Goal: Transaction & Acquisition: Purchase product/service

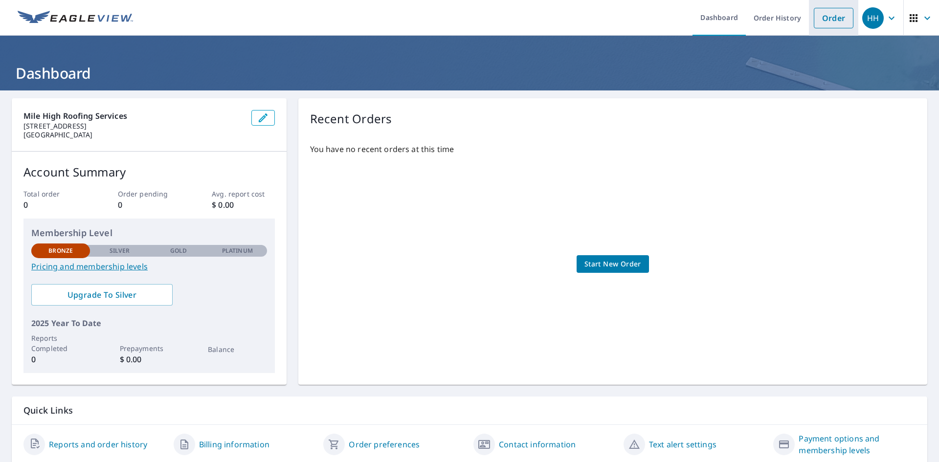
click at [818, 15] on link "Order" at bounding box center [834, 18] width 40 height 21
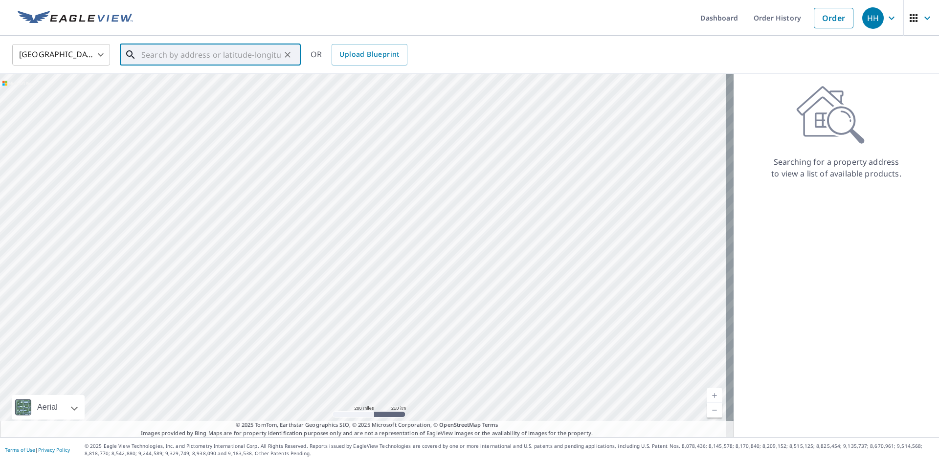
click at [200, 49] on input "text" at bounding box center [210, 54] width 139 height 27
click at [176, 87] on span "[STREET_ADDRESS]" at bounding box center [216, 83] width 154 height 12
type input "[STREET_ADDRESS][PERSON_NAME]"
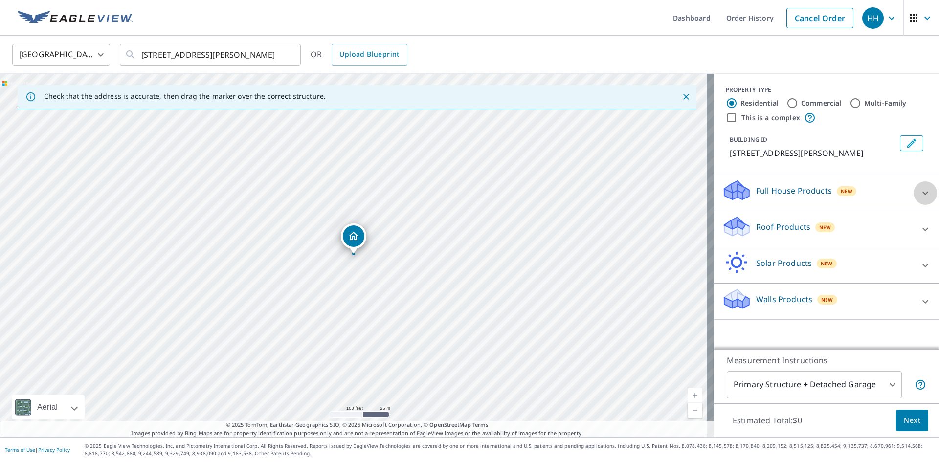
click at [922, 193] on icon at bounding box center [925, 192] width 6 height 3
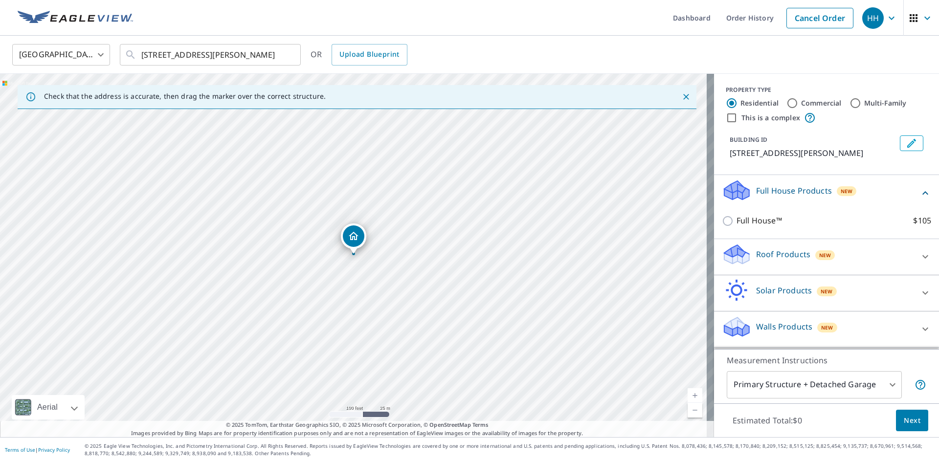
click at [919, 193] on icon at bounding box center [925, 193] width 12 height 12
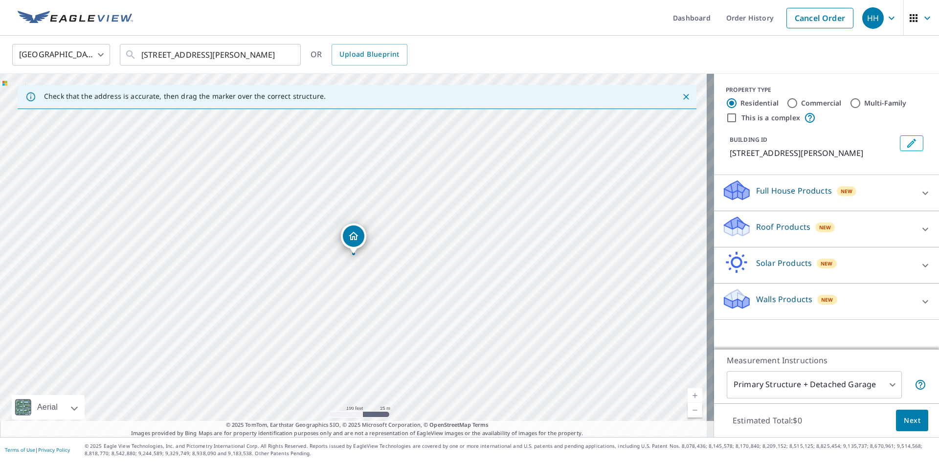
click at [919, 228] on icon at bounding box center [925, 230] width 12 height 12
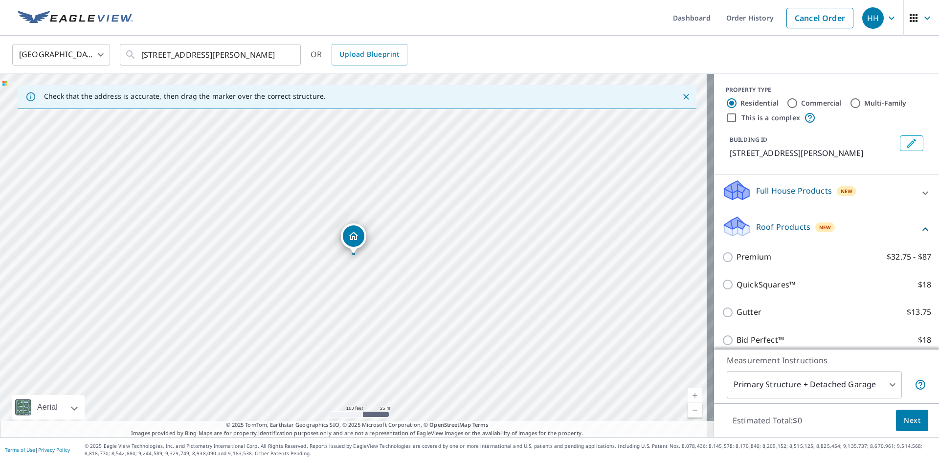
scroll to position [49, 0]
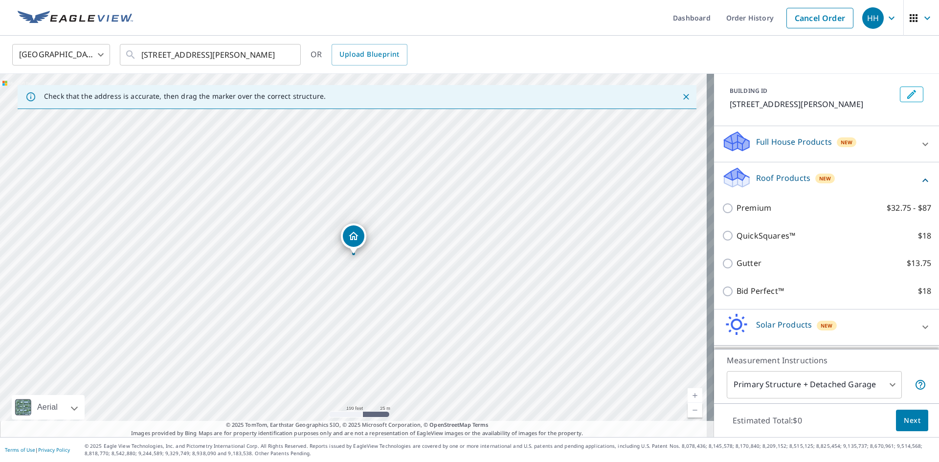
click at [919, 177] on icon at bounding box center [925, 181] width 12 height 12
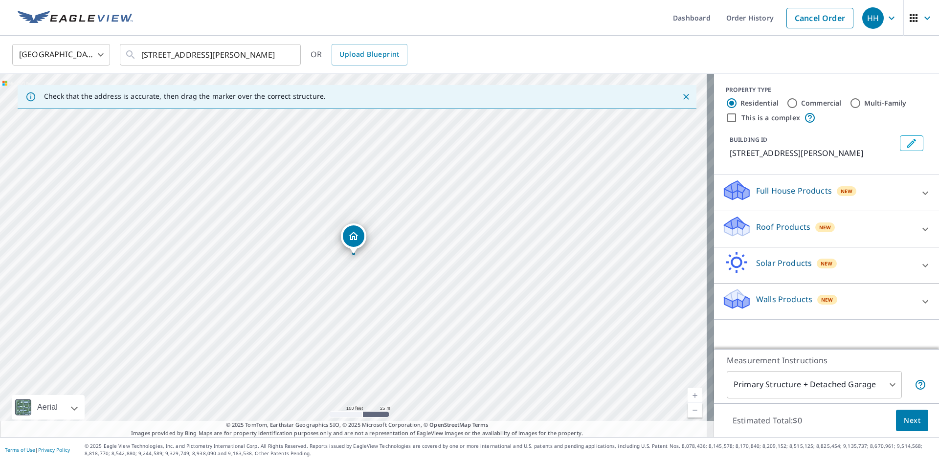
scroll to position [0, 0]
click at [919, 300] on icon at bounding box center [925, 302] width 12 height 12
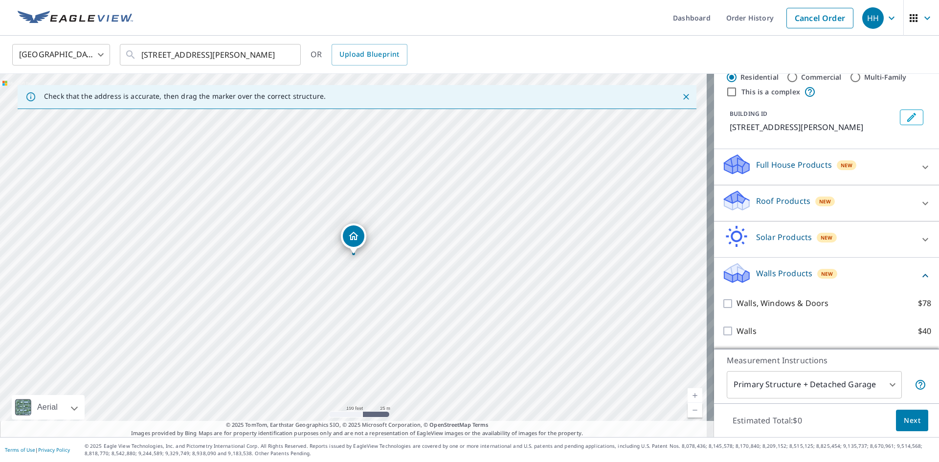
click at [919, 273] on icon at bounding box center [925, 276] width 12 height 12
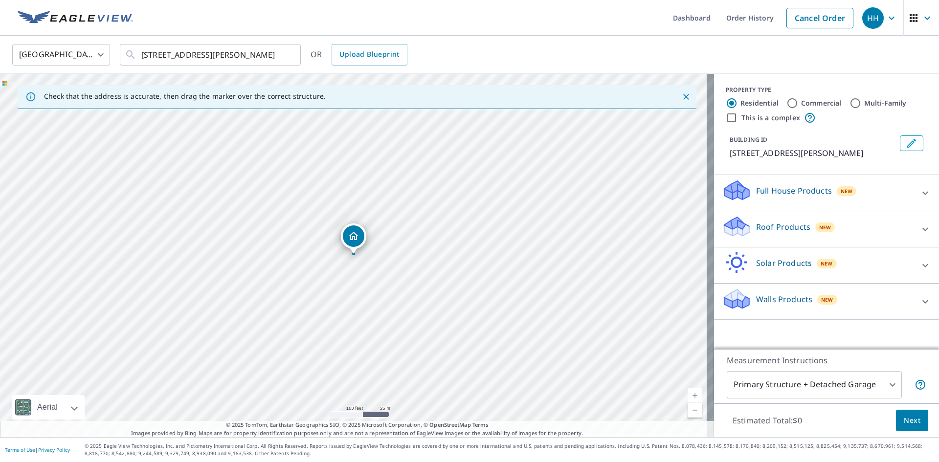
scroll to position [0, 0]
click at [919, 191] on icon at bounding box center [925, 193] width 12 height 12
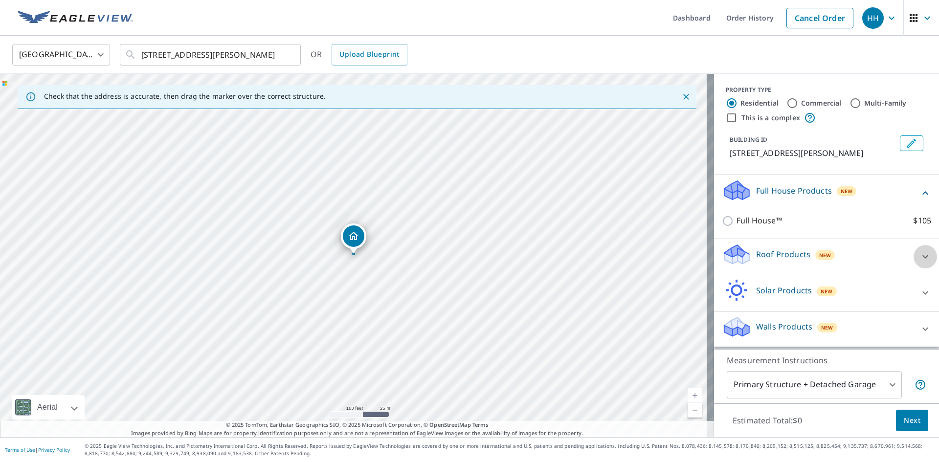
click at [919, 255] on icon at bounding box center [925, 257] width 12 height 12
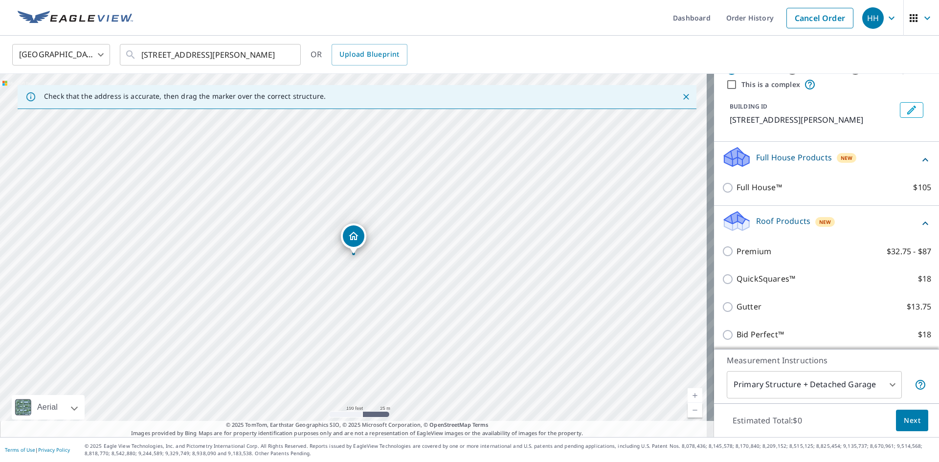
scroll to position [49, 0]
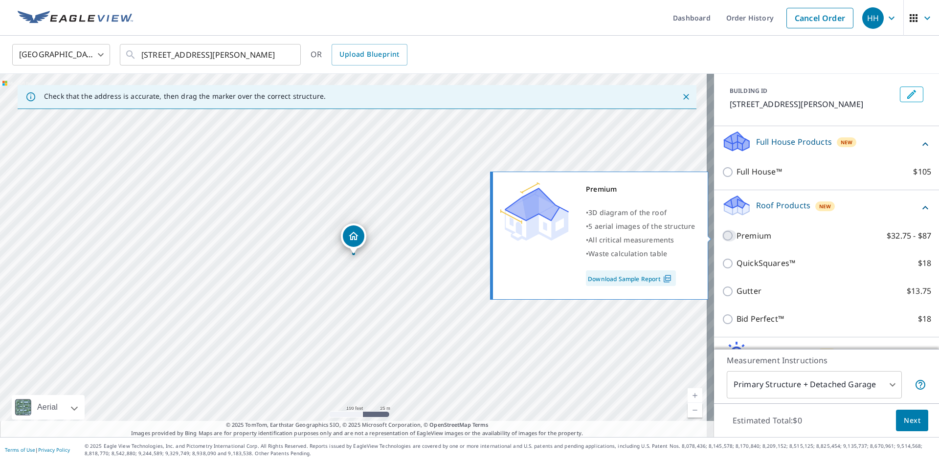
click at [722, 236] on input "Premium $32.75 - $87" at bounding box center [729, 236] width 15 height 12
checkbox input "true"
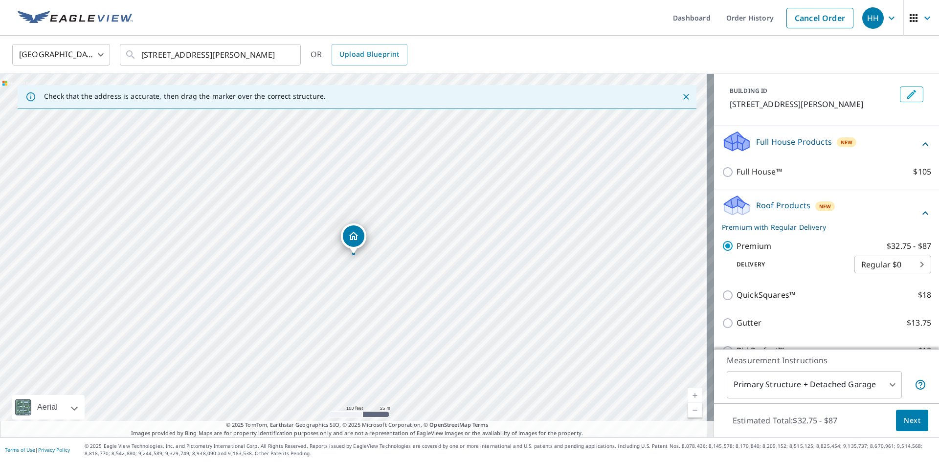
click at [906, 263] on body "HH HH Dashboard Order History Cancel Order HH [GEOGRAPHIC_DATA] [GEOGRAPHIC_DAT…" at bounding box center [469, 231] width 939 height 462
click at [928, 194] on div at bounding box center [469, 231] width 939 height 462
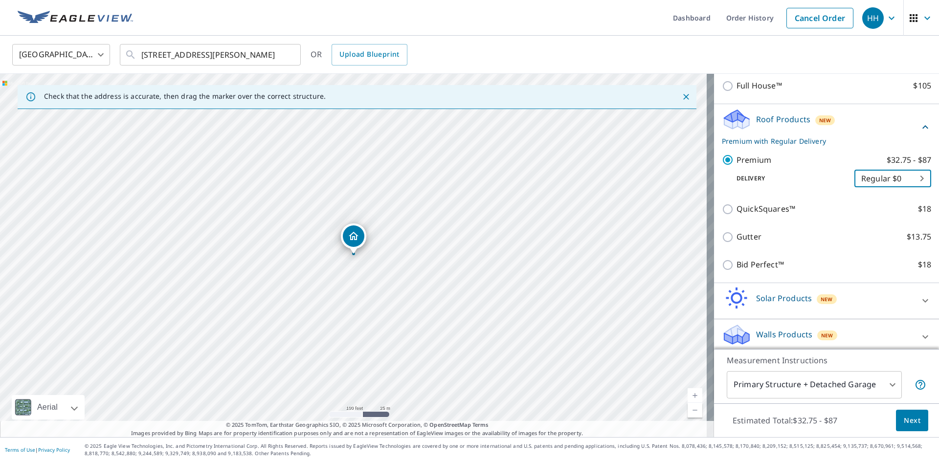
scroll to position [141, 0]
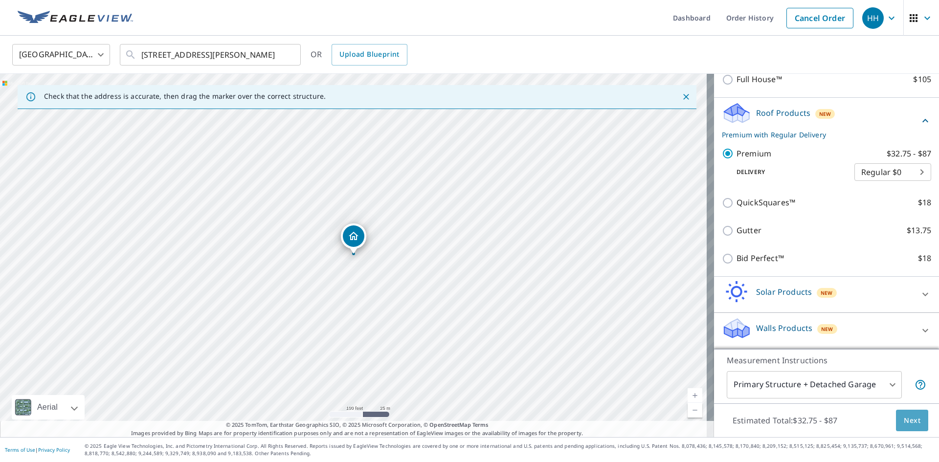
click at [904, 418] on span "Next" at bounding box center [912, 421] width 17 height 12
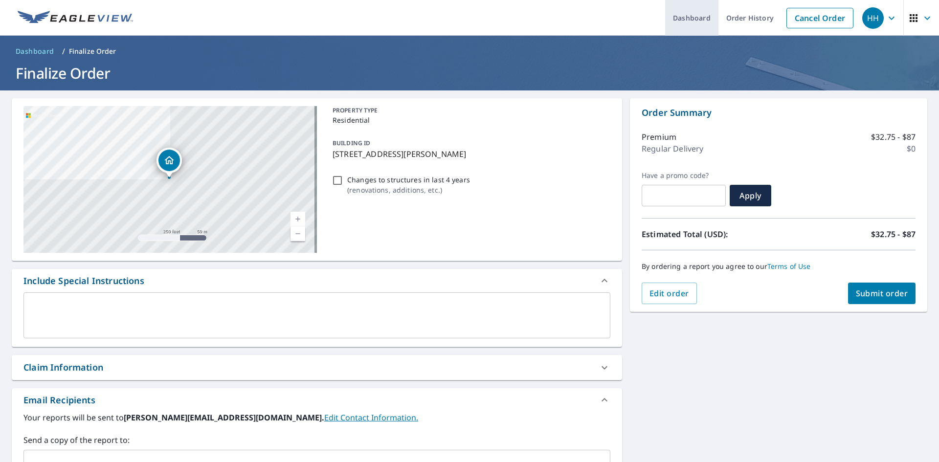
click at [698, 13] on link "Dashboard" at bounding box center [691, 18] width 53 height 36
